Goal: Information Seeking & Learning: Learn about a topic

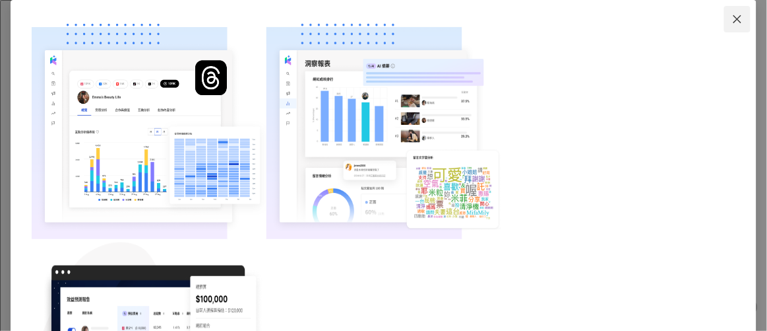
click at [732, 24] on icon "close" at bounding box center [737, 19] width 11 height 11
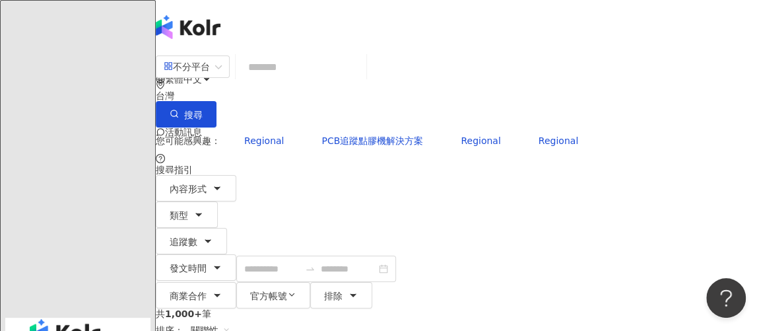
click at [378, 61] on div "不分平台 台灣 搜尋" at bounding box center [457, 90] width 603 height 75
click at [361, 77] on input "search" at bounding box center [301, 67] width 120 height 28
paste input "********"
type input "********"
click at [203, 110] on span "搜尋" at bounding box center [193, 115] width 18 height 11
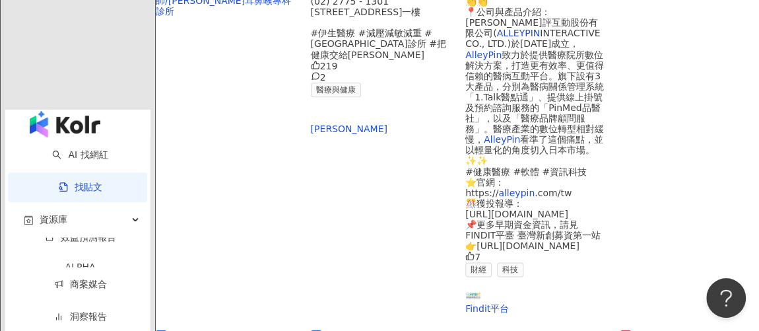
scroll to position [959, 0]
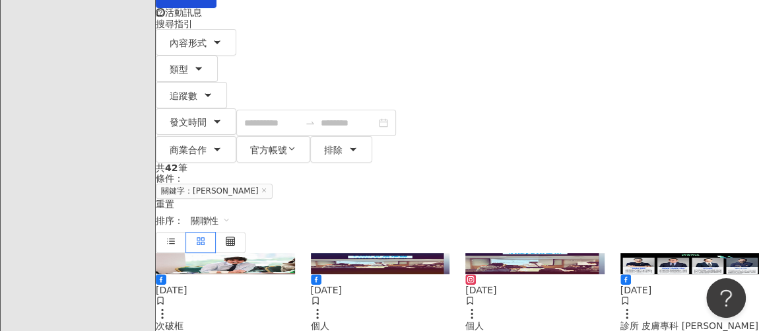
scroll to position [179, 0]
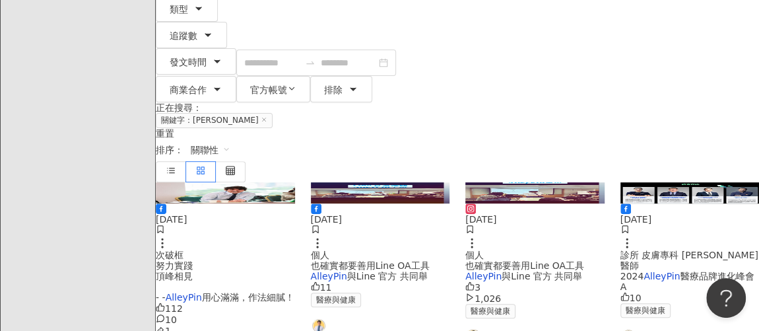
click at [404, 249] on span "個人 也確實都要善用Line OA工具" at bounding box center [370, 259] width 119 height 21
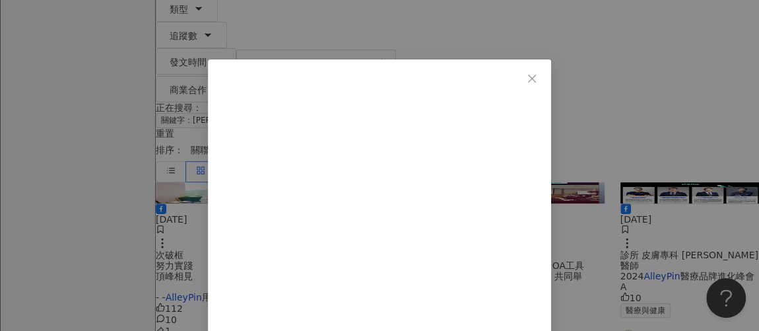
scroll to position [0, 0]
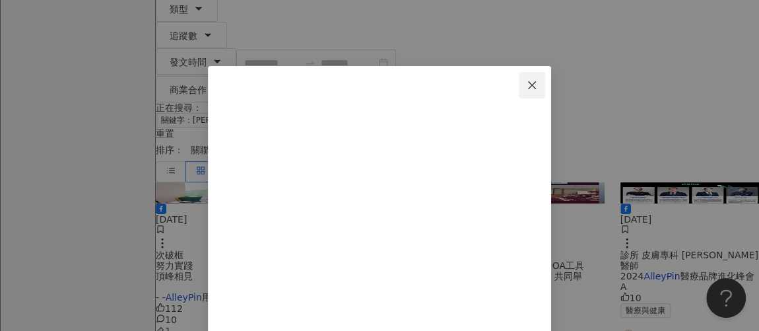
click at [545, 76] on button "Close" at bounding box center [532, 85] width 26 height 26
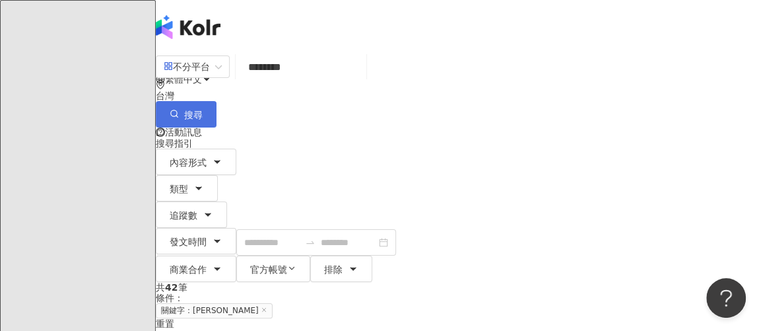
click at [179, 109] on icon "button" at bounding box center [174, 113] width 9 height 9
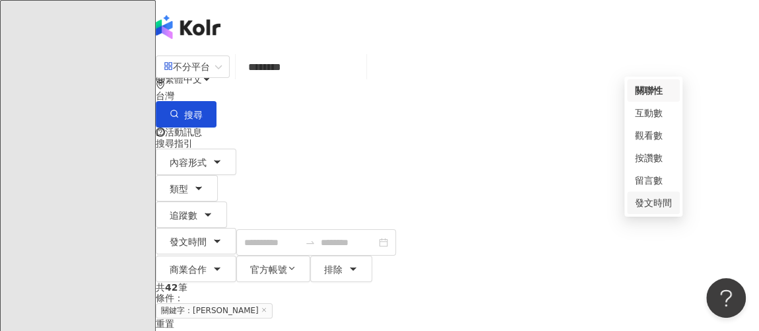
click at [662, 201] on div "發文時間" at bounding box center [653, 202] width 37 height 15
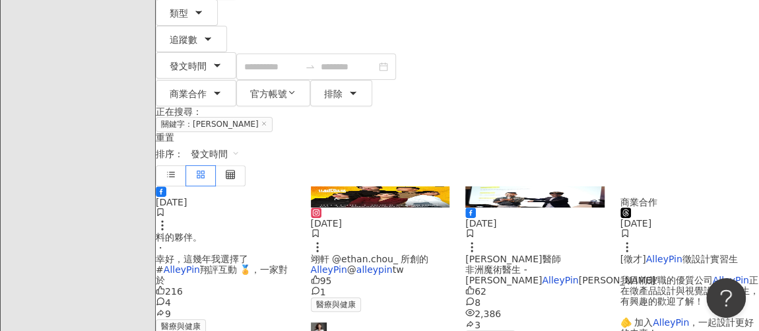
scroll to position [239, 0]
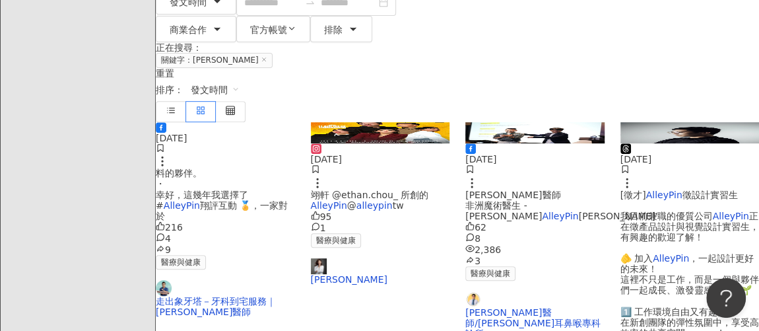
click at [241, 179] on span "料的夥伴。 ・ 幸好，這幾年我選擇了 #" at bounding box center [202, 189] width 92 height 42
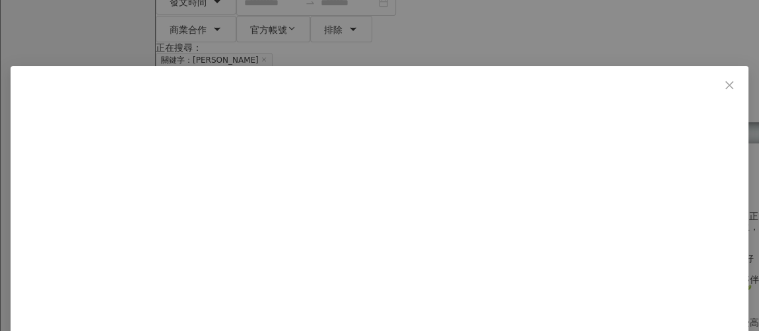
scroll to position [59, 0]
click at [724, 82] on icon "close" at bounding box center [729, 85] width 11 height 11
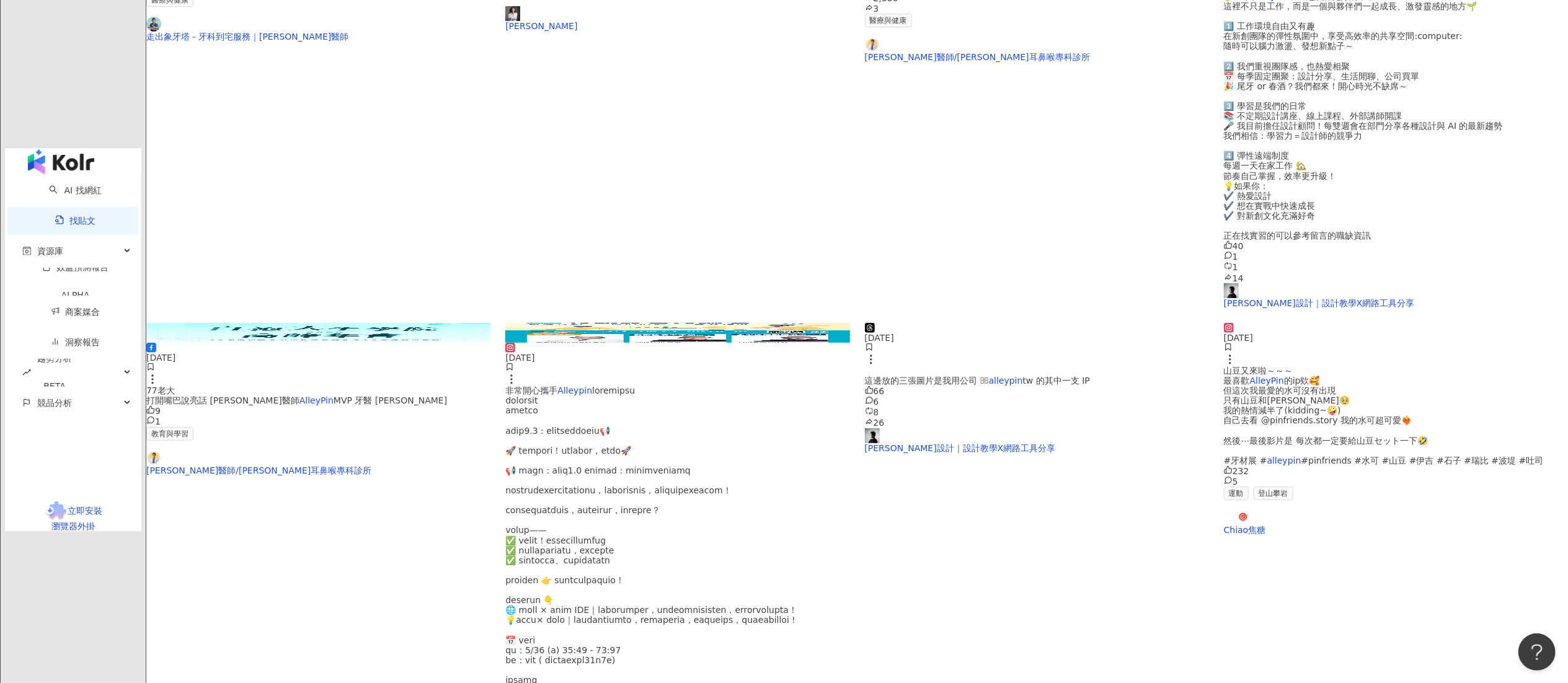
scroll to position [474, 0]
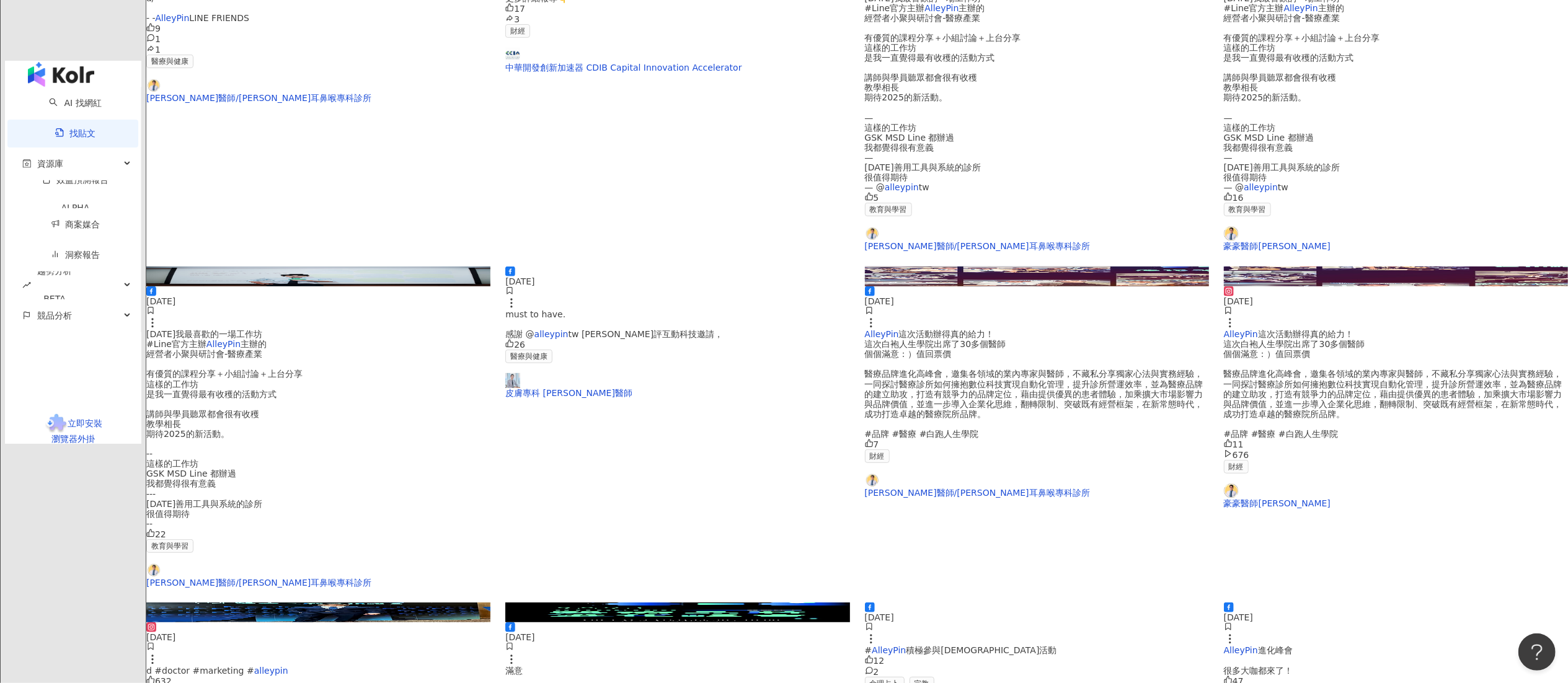
scroll to position [512, 0]
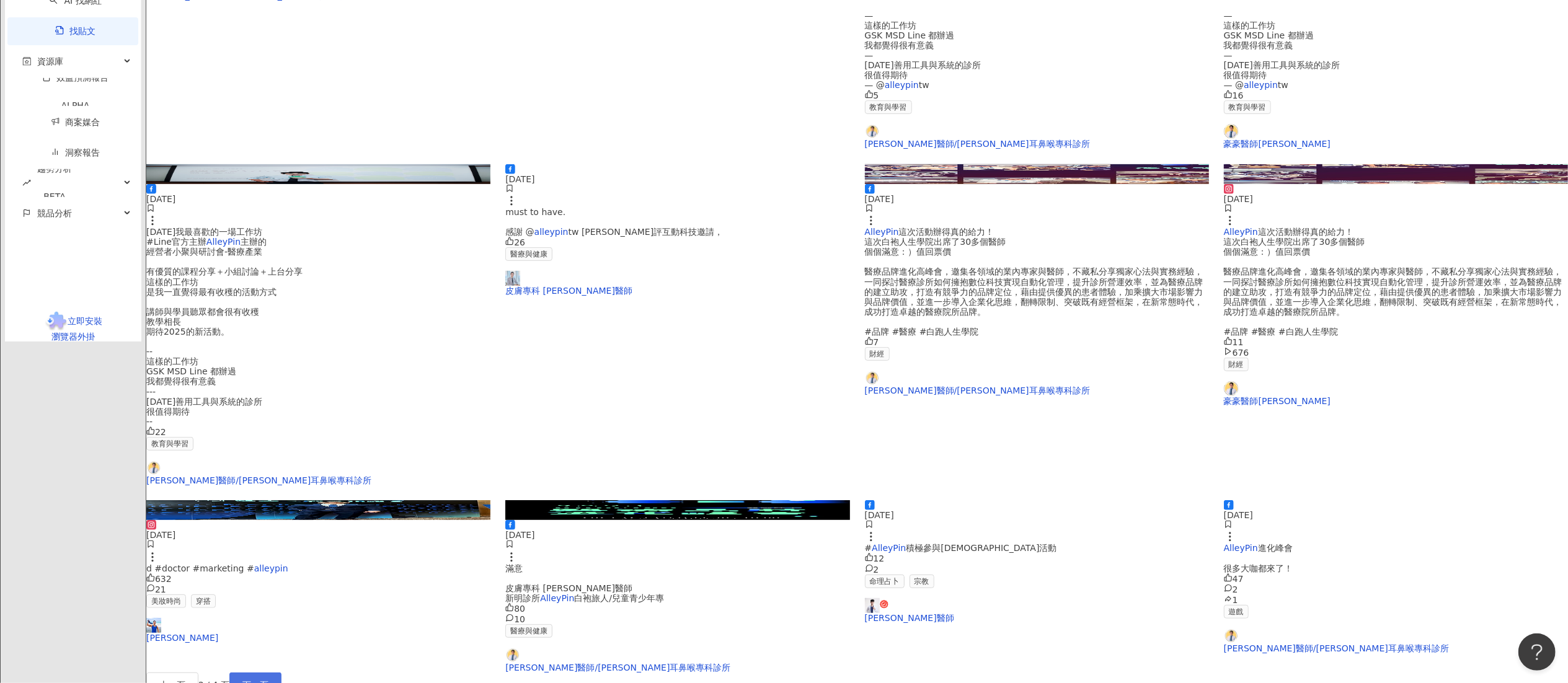
click at [269, 310] on span "下一頁" at bounding box center [256, 685] width 26 height 10
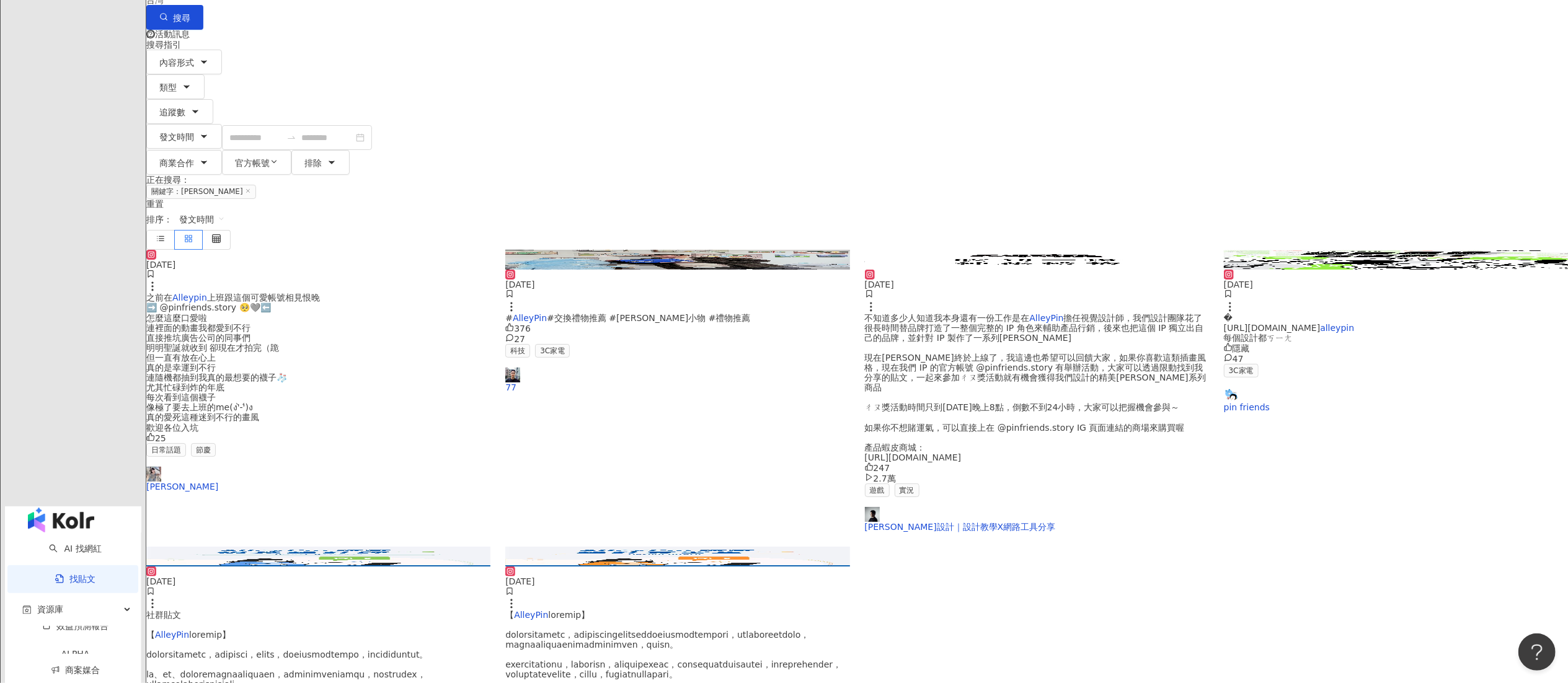
scroll to position [0, 0]
